Goal: Information Seeking & Learning: Find specific fact

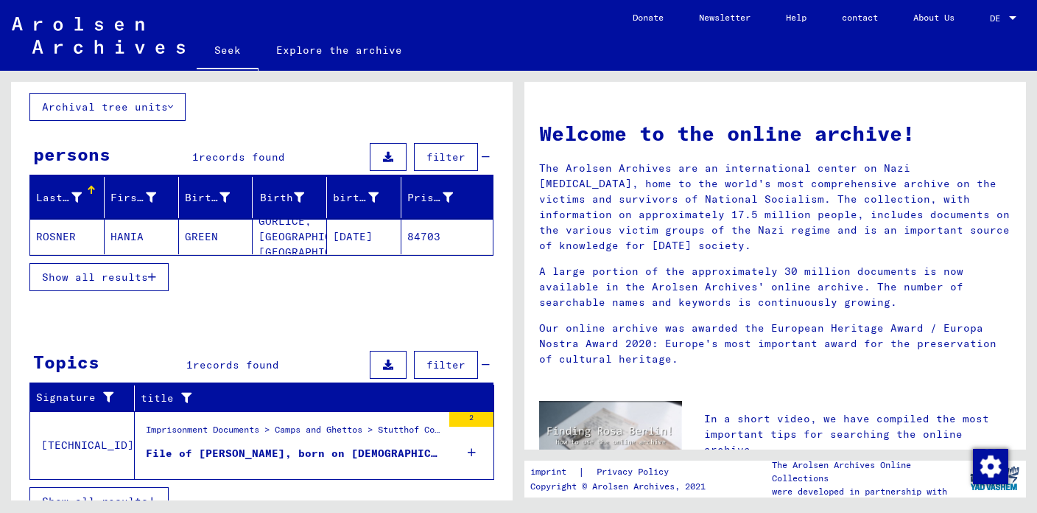
scroll to position [102, 0]
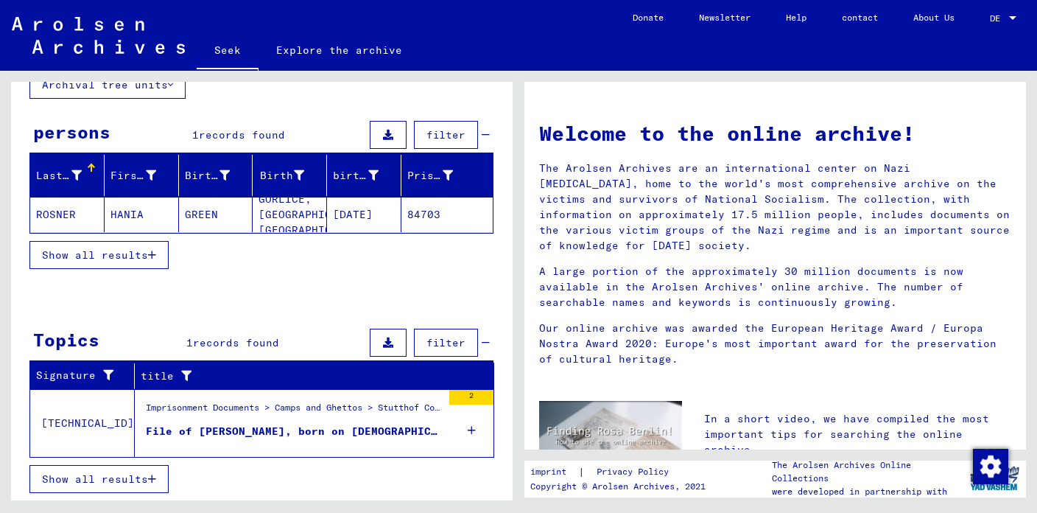
click at [155, 258] on button "Show all results" at bounding box center [98, 255] width 139 height 28
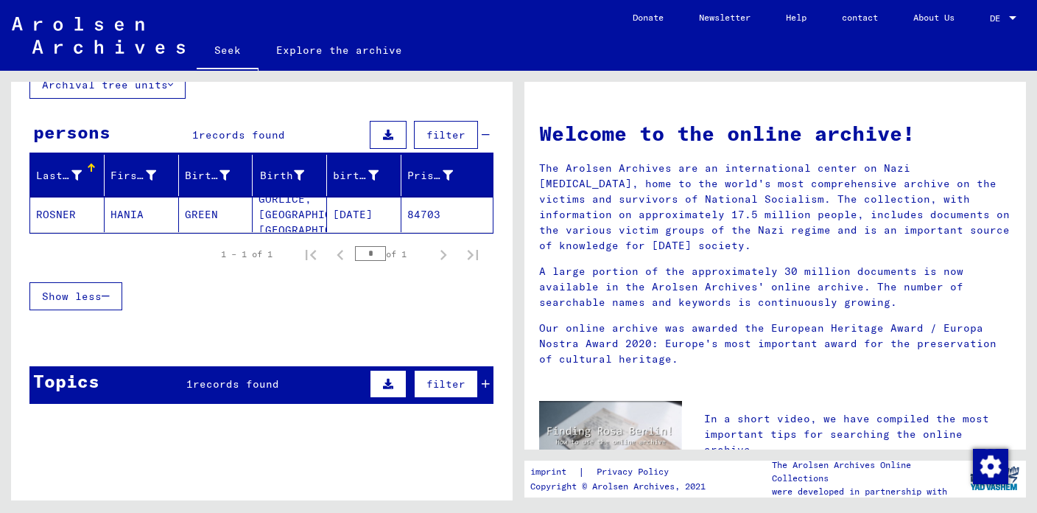
scroll to position [0, 0]
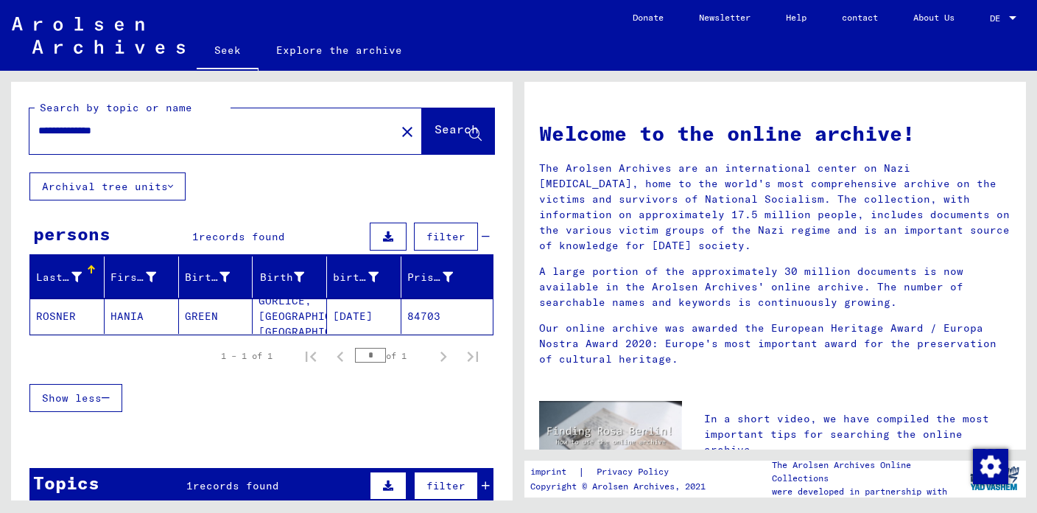
drag, startPoint x: 82, startPoint y: 133, endPoint x: 137, endPoint y: 133, distance: 54.5
click at [137, 133] on input "**********" at bounding box center [208, 130] width 340 height 15
type input "**********"
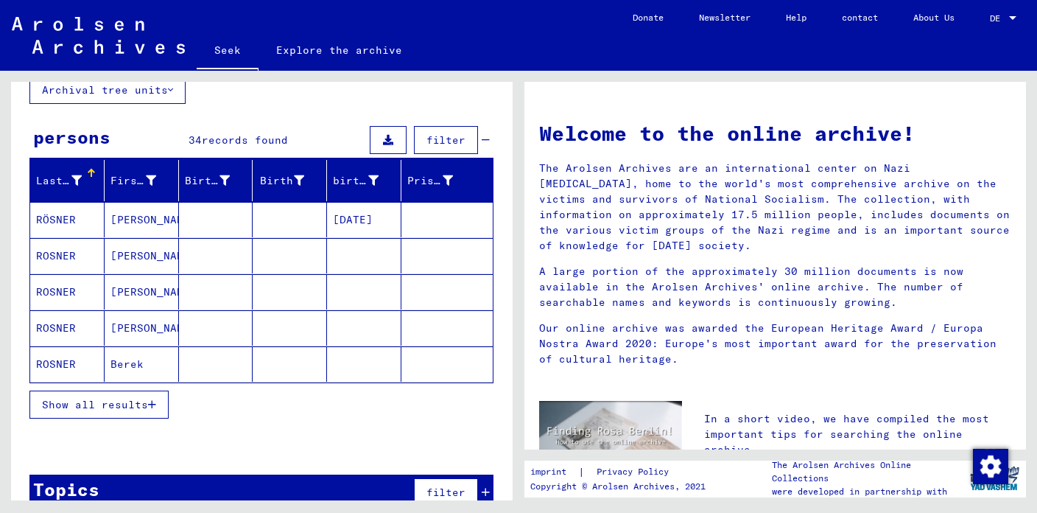
scroll to position [124, 0]
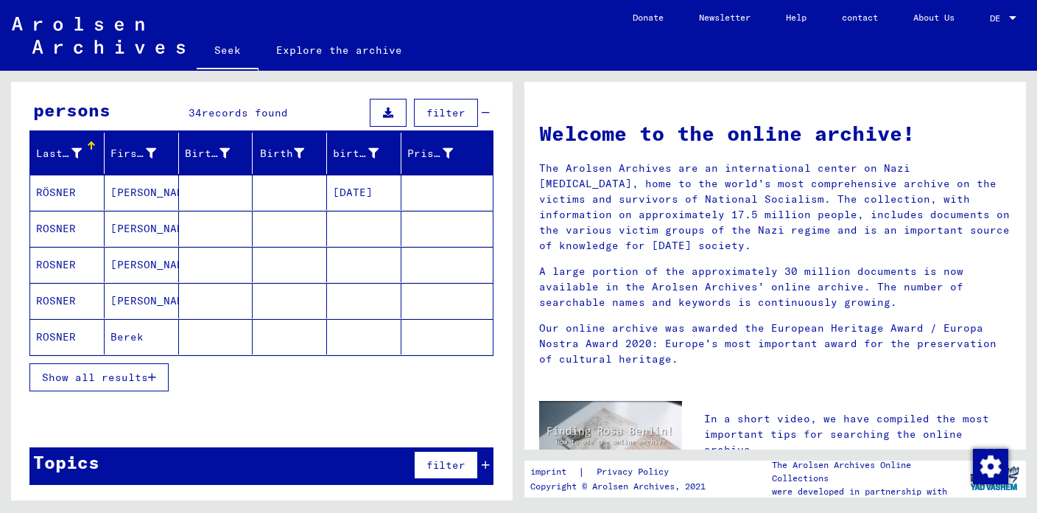
click at [55, 380] on font "Show all results" at bounding box center [95, 377] width 106 height 13
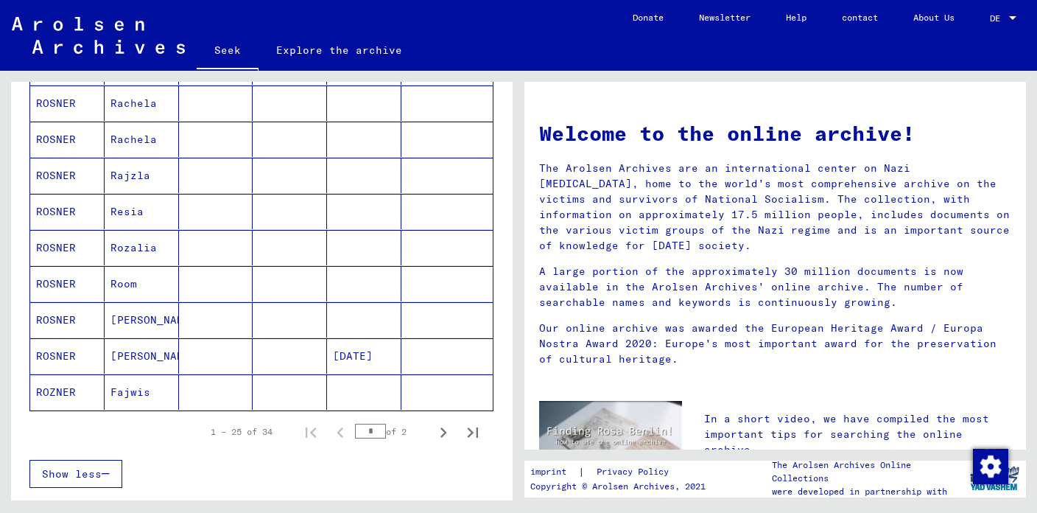
scroll to position [805, 0]
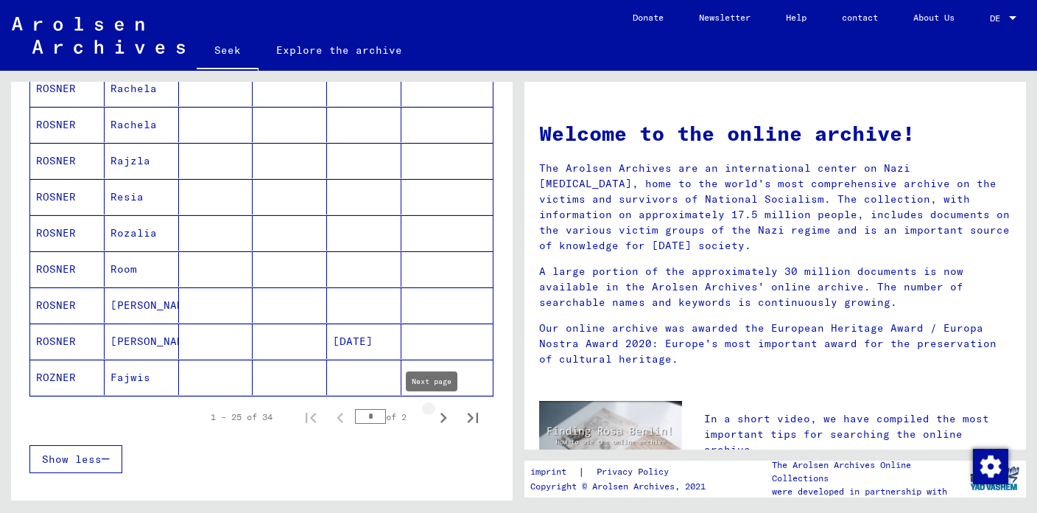
click at [440, 418] on icon "Next page" at bounding box center [443, 417] width 7 height 10
type input "*"
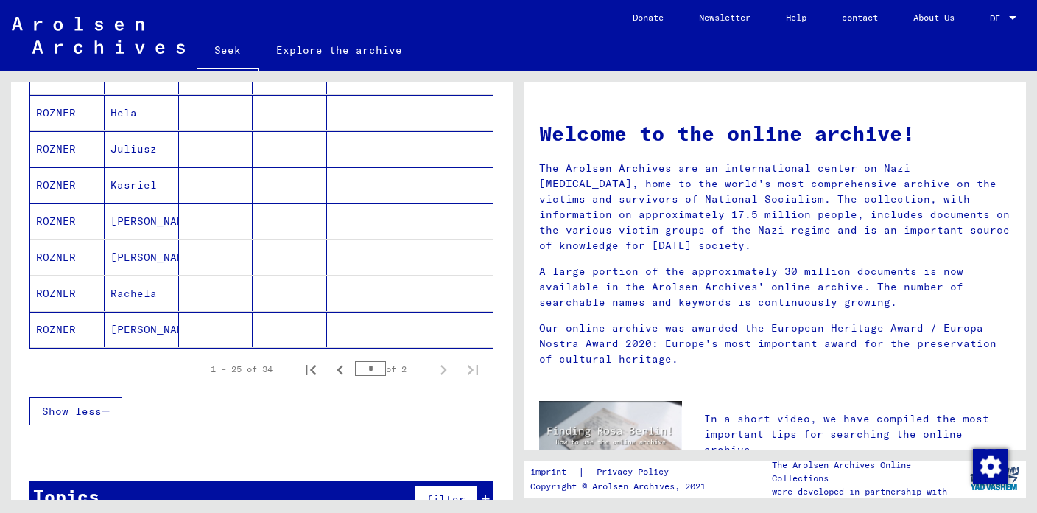
scroll to position [274, 0]
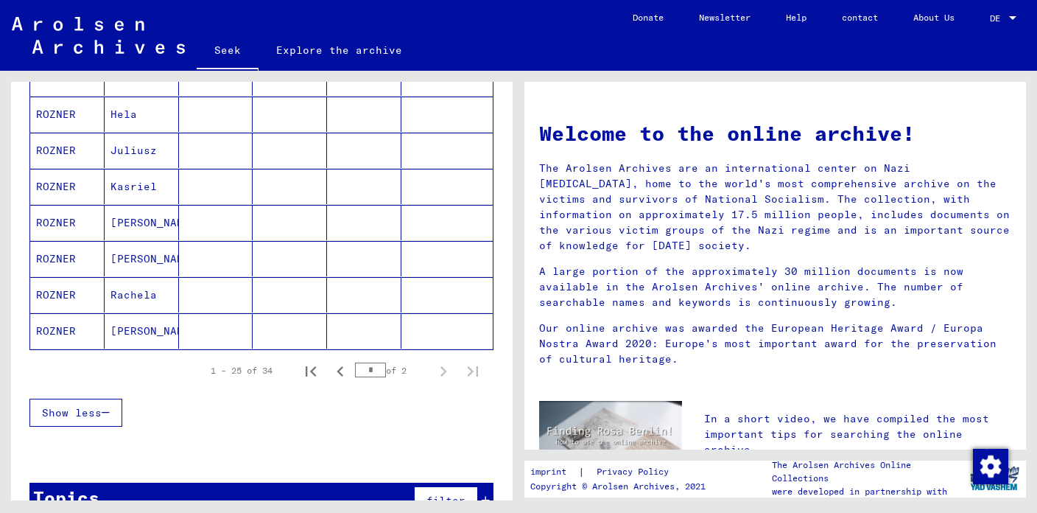
click at [52, 299] on font "ROZNER" at bounding box center [56, 294] width 40 height 13
